Goal: Task Accomplishment & Management: Manage account settings

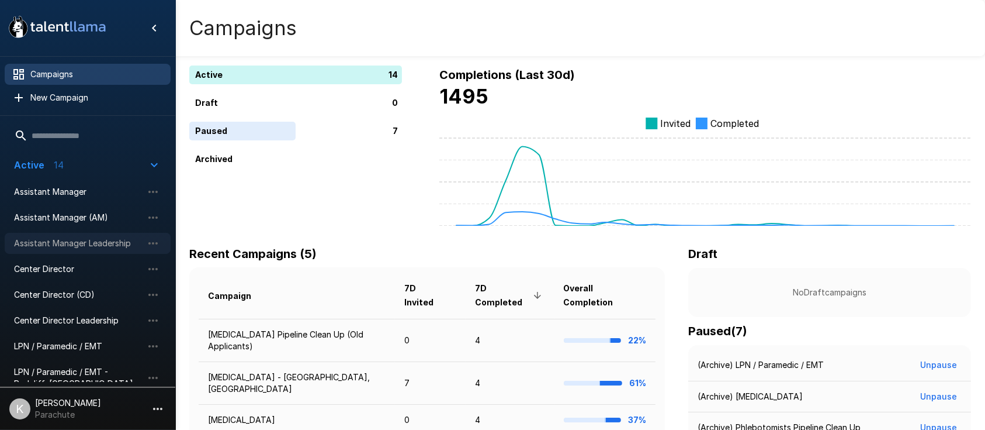
click at [83, 246] on span "Assistant Manager Leadership" at bounding box center [78, 243] width 129 height 12
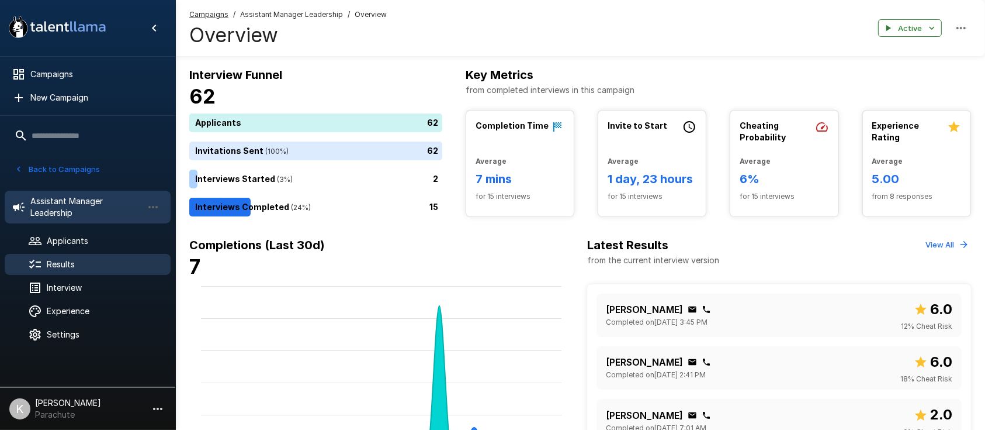
click at [81, 257] on div "Results" at bounding box center [88, 264] width 166 height 21
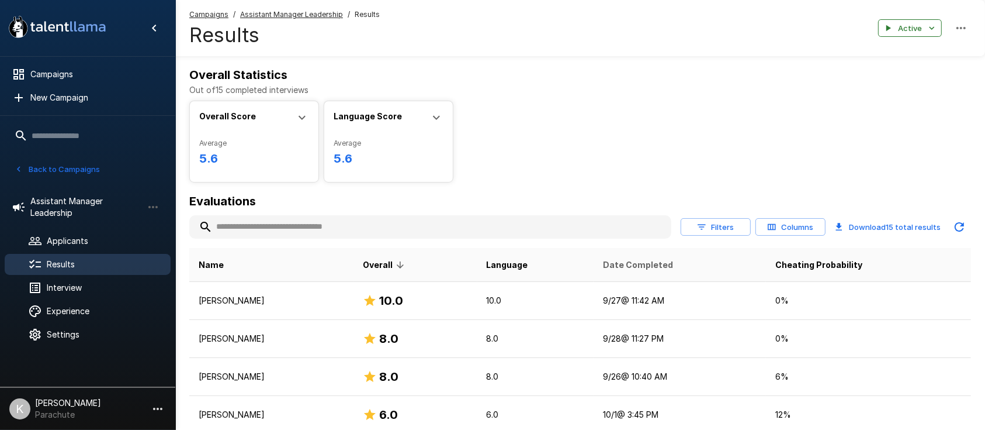
click at [670, 264] on span "Date Completed" at bounding box center [638, 265] width 70 height 14
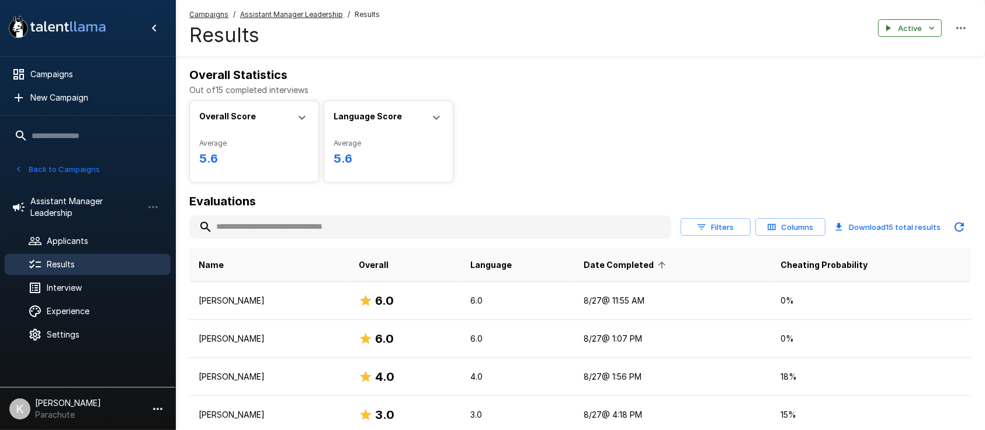
click at [670, 264] on span "Date Completed" at bounding box center [626, 265] width 85 height 14
